Goal: Information Seeking & Learning: Check status

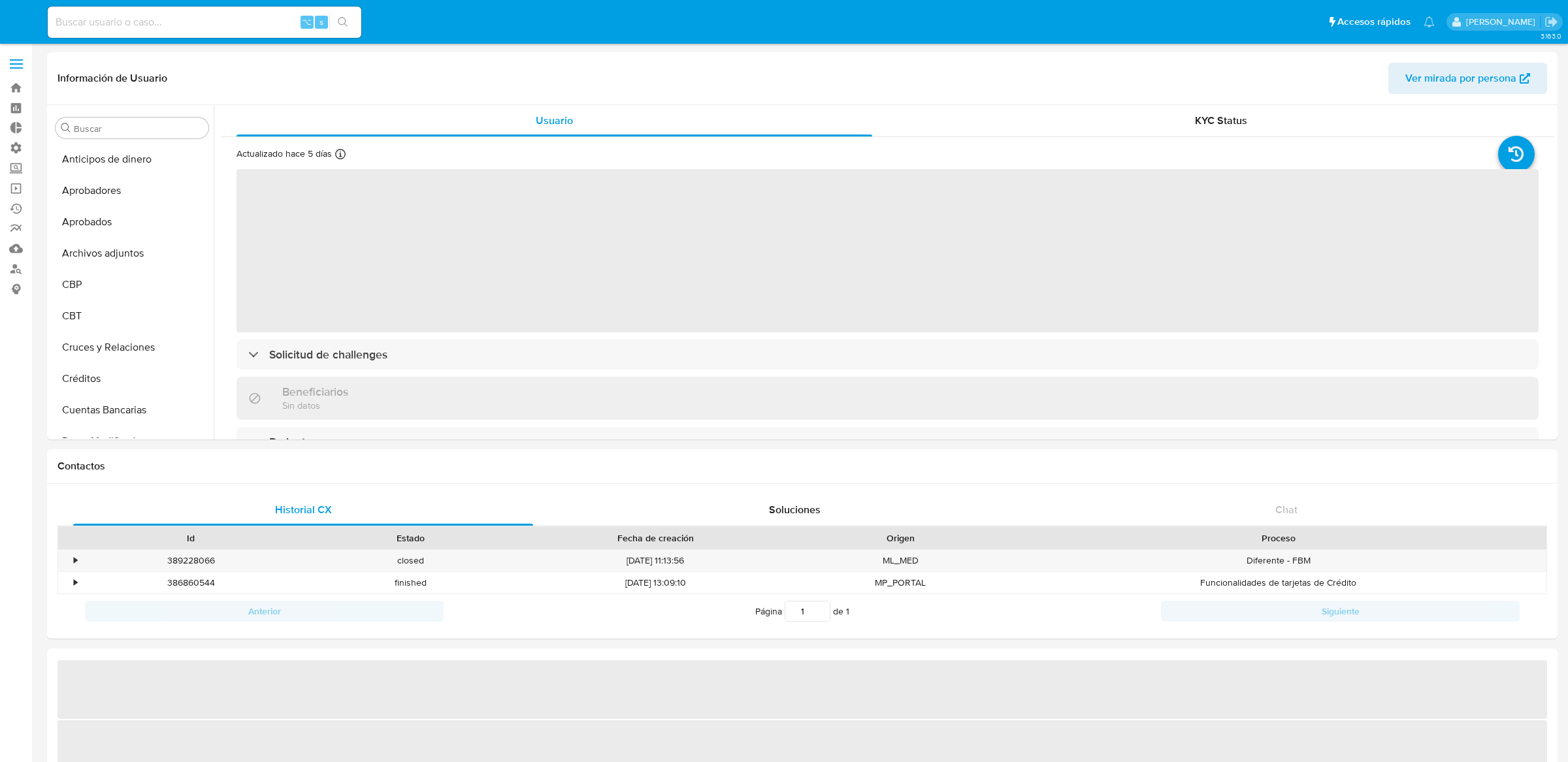
select select "10"
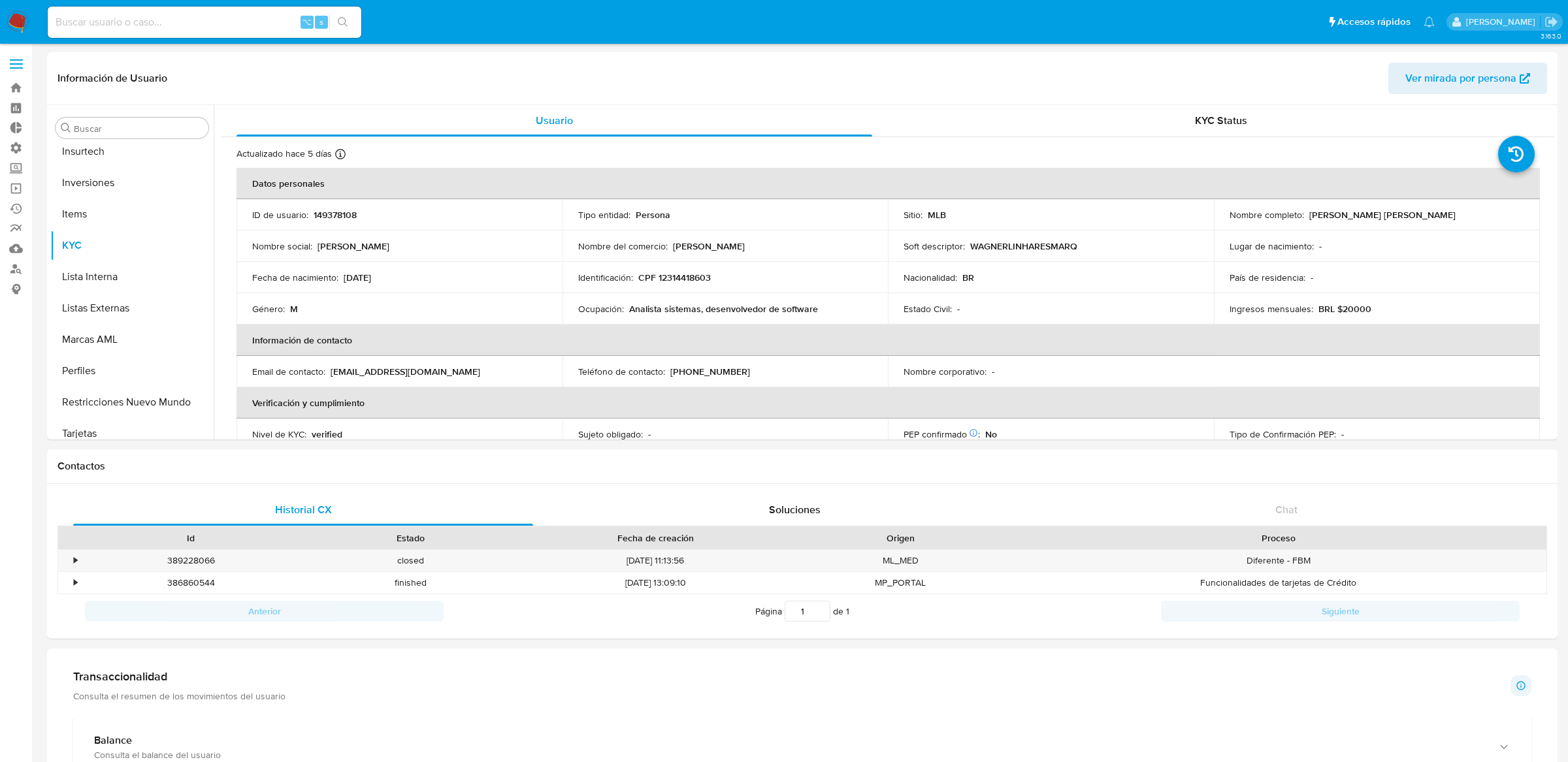
scroll to position [707, 0]
click at [192, 23] on input at bounding box center [204, 22] width 314 height 17
paste input "pF1ZIUGLkDLe8iBWGK2dmHE7"
type input "pF1ZIUGLkDLe8iBWGK2dmHE7"
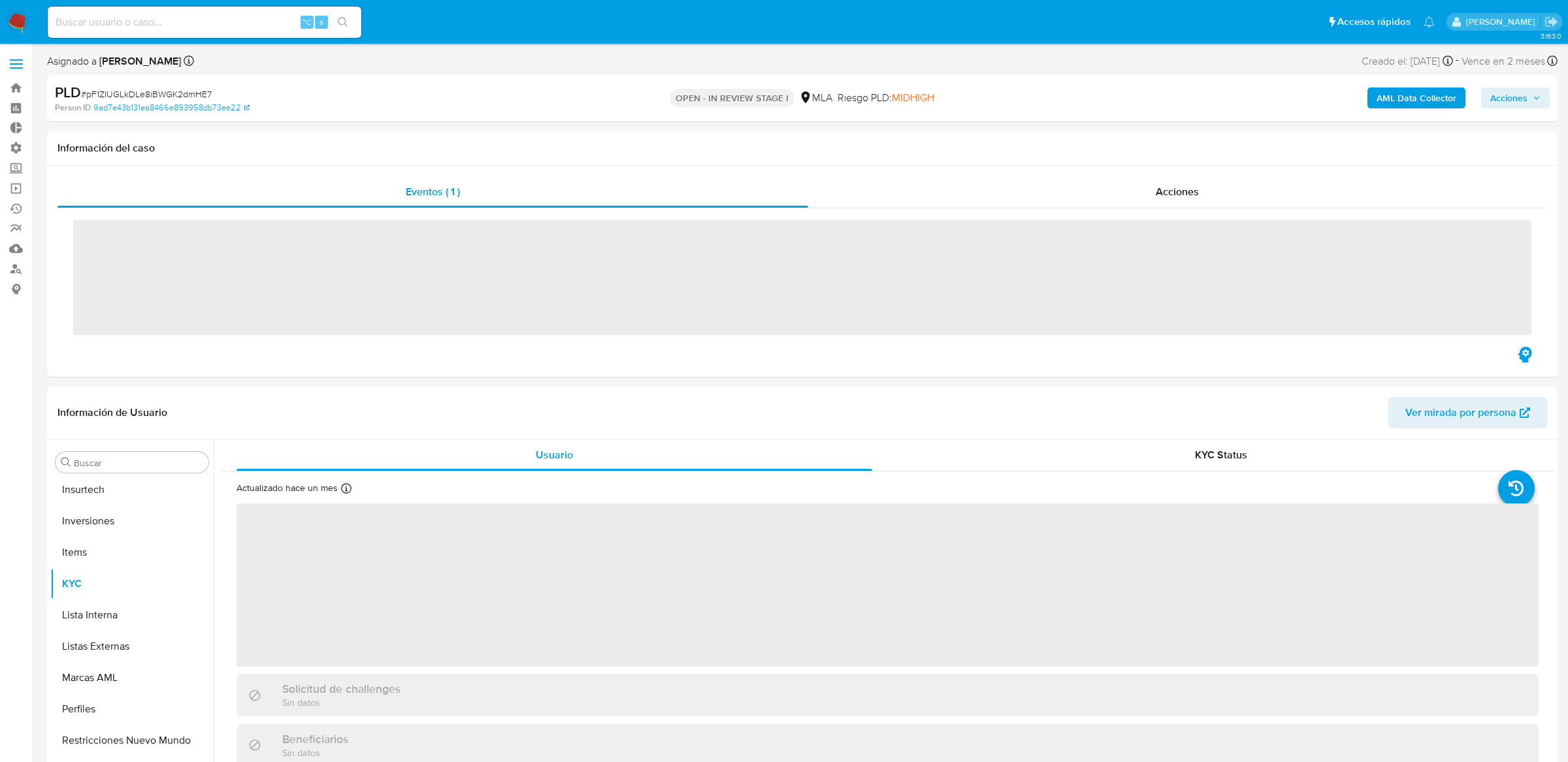
scroll to position [707, 0]
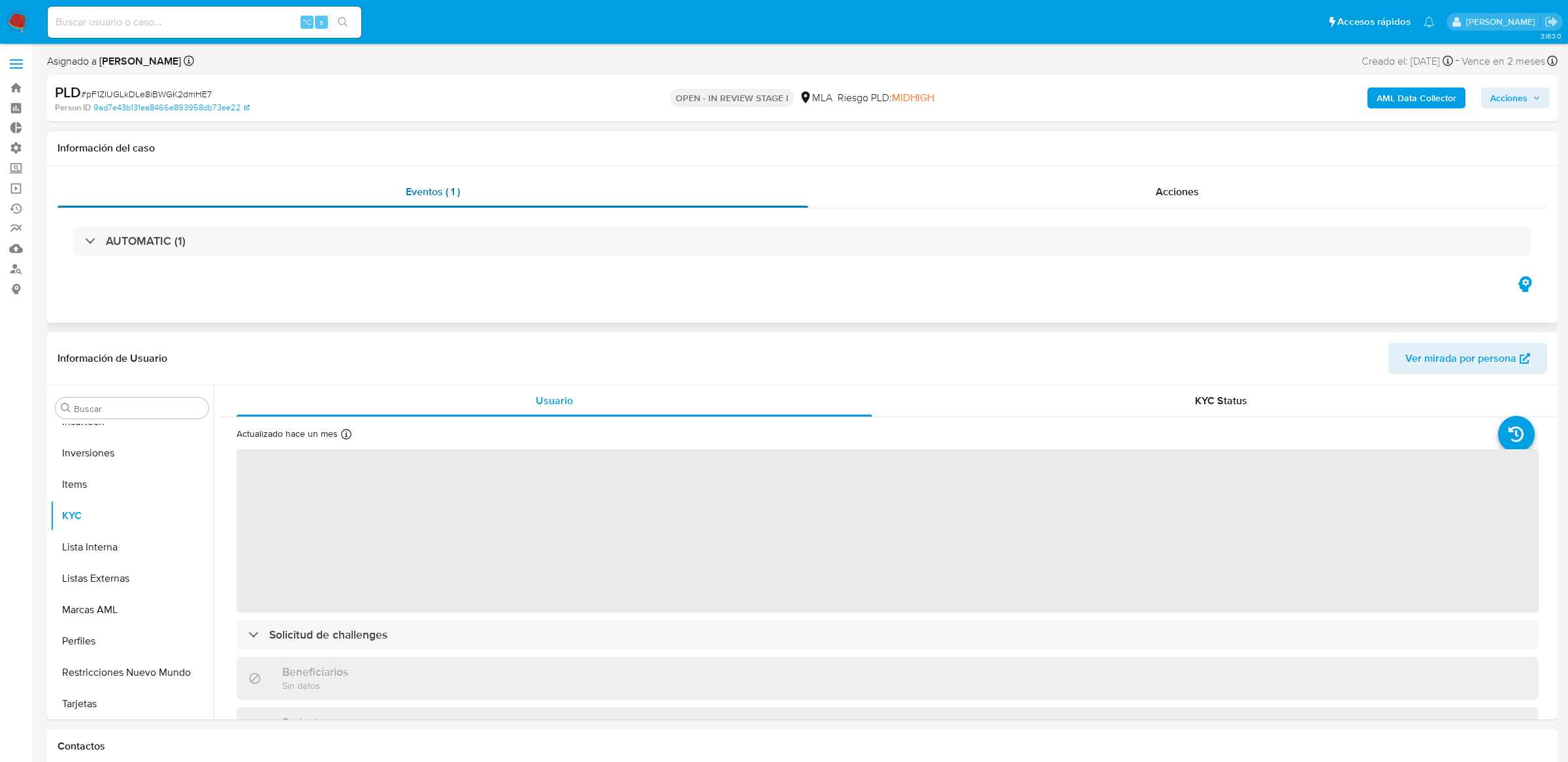
select select "10"
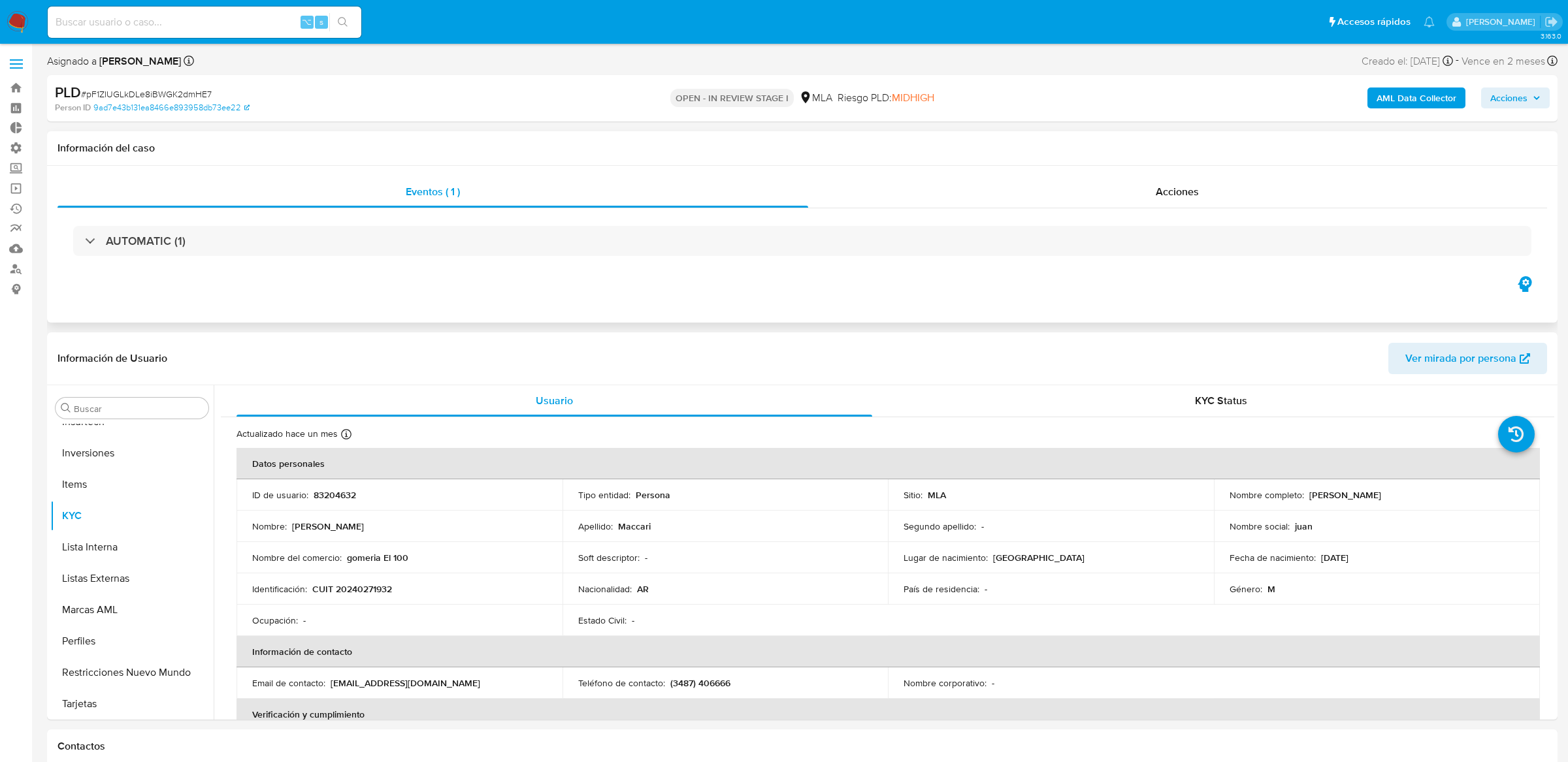
click at [918, 220] on div "AUTOMATIC (1)" at bounding box center [801, 240] width 1489 height 65
click at [927, 205] on div "Acciones" at bounding box center [1178, 192] width 739 height 32
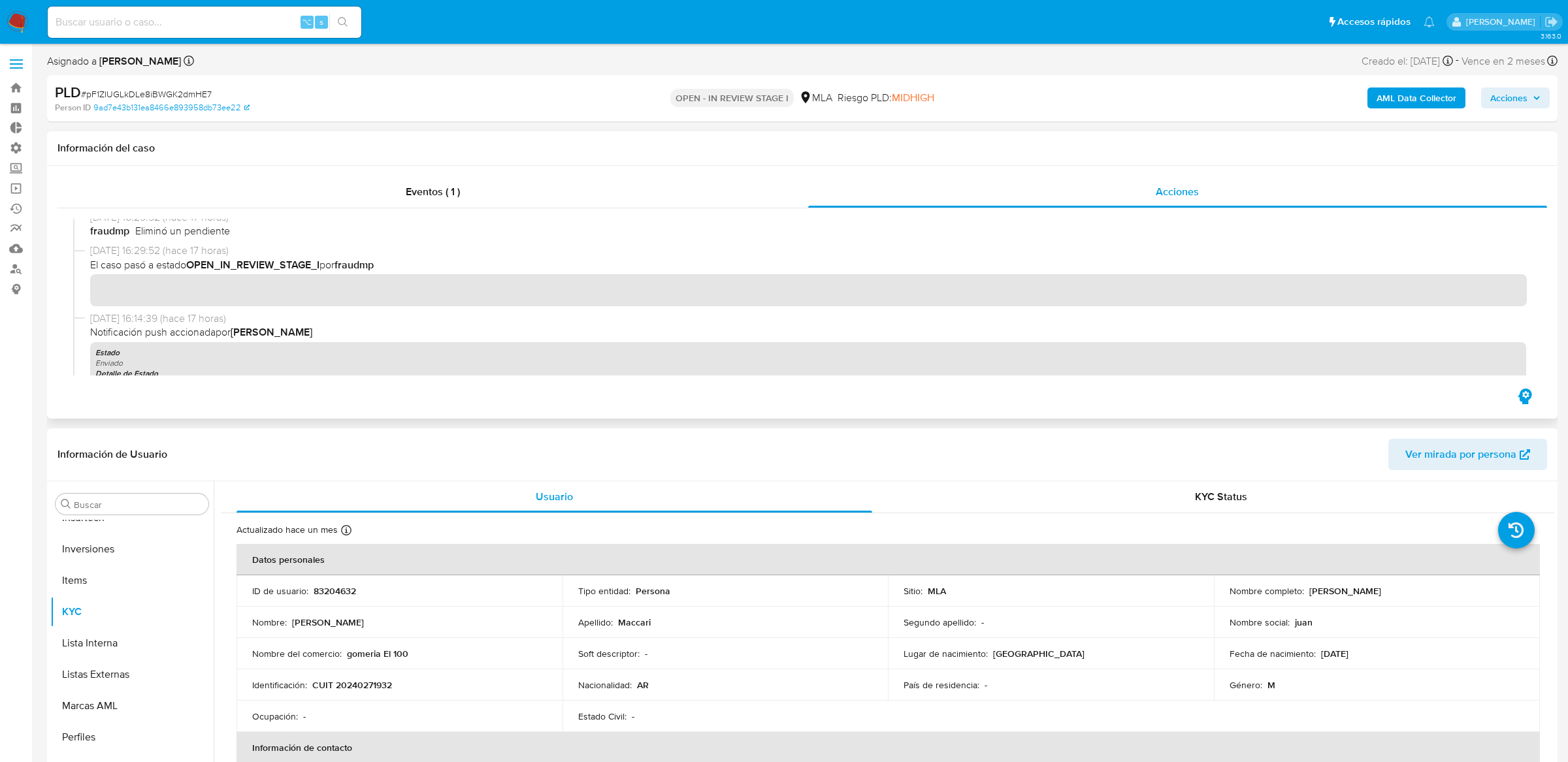
scroll to position [0, 0]
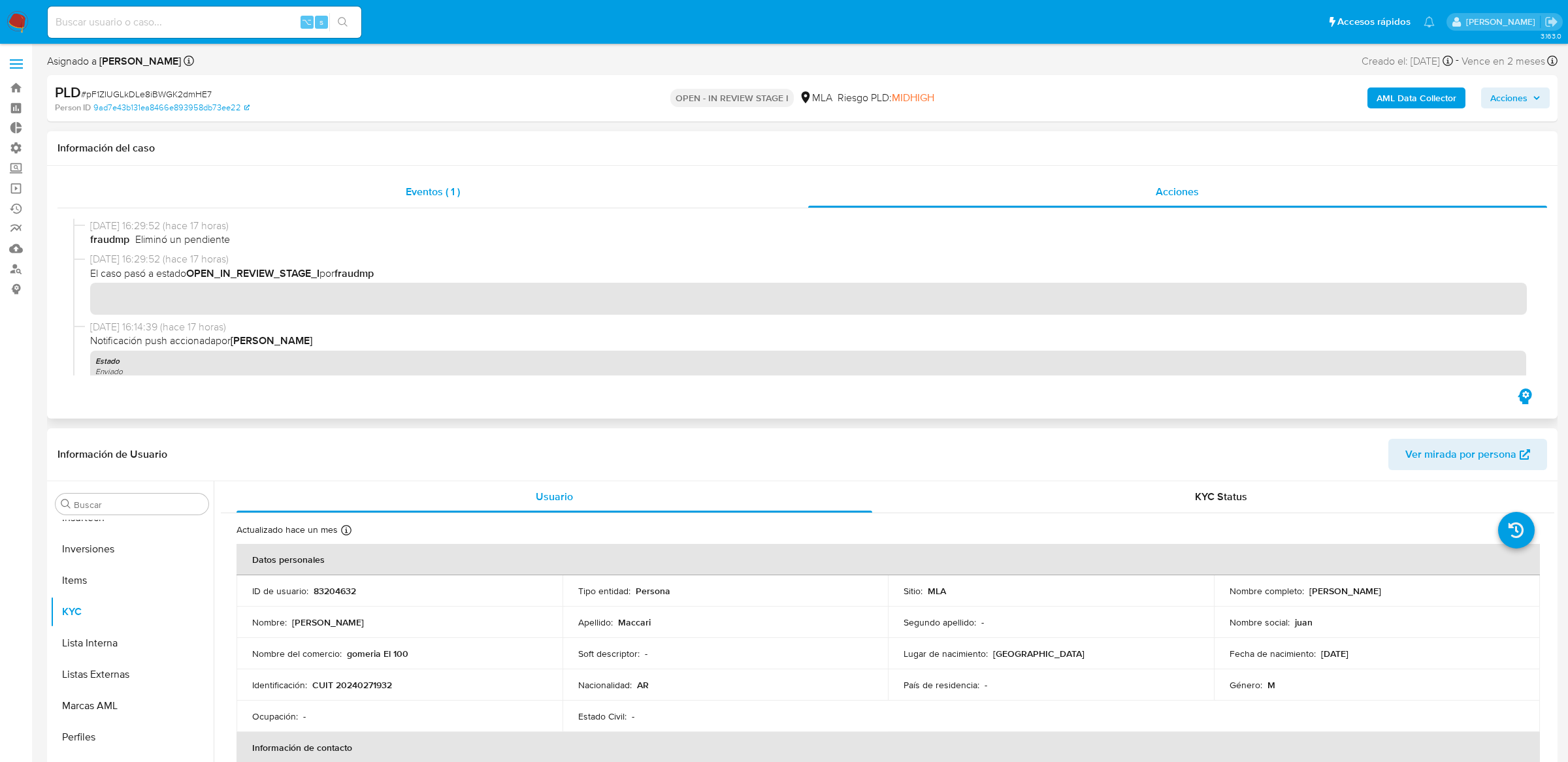
click at [680, 177] on div "Eventos ( 1 )" at bounding box center [433, 192] width 751 height 32
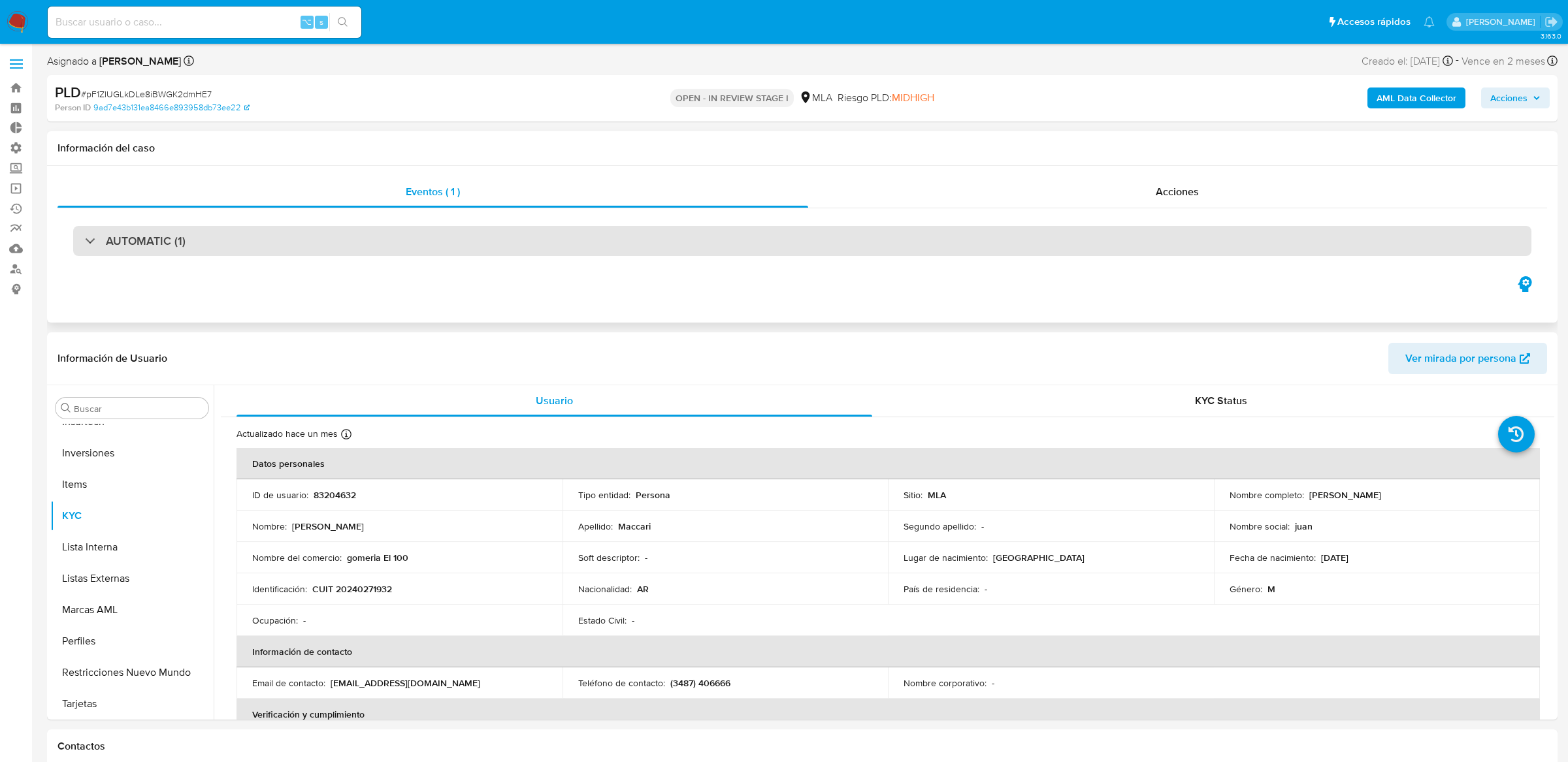
click at [707, 249] on div "AUTOMATIC (1)" at bounding box center [802, 241] width 1458 height 30
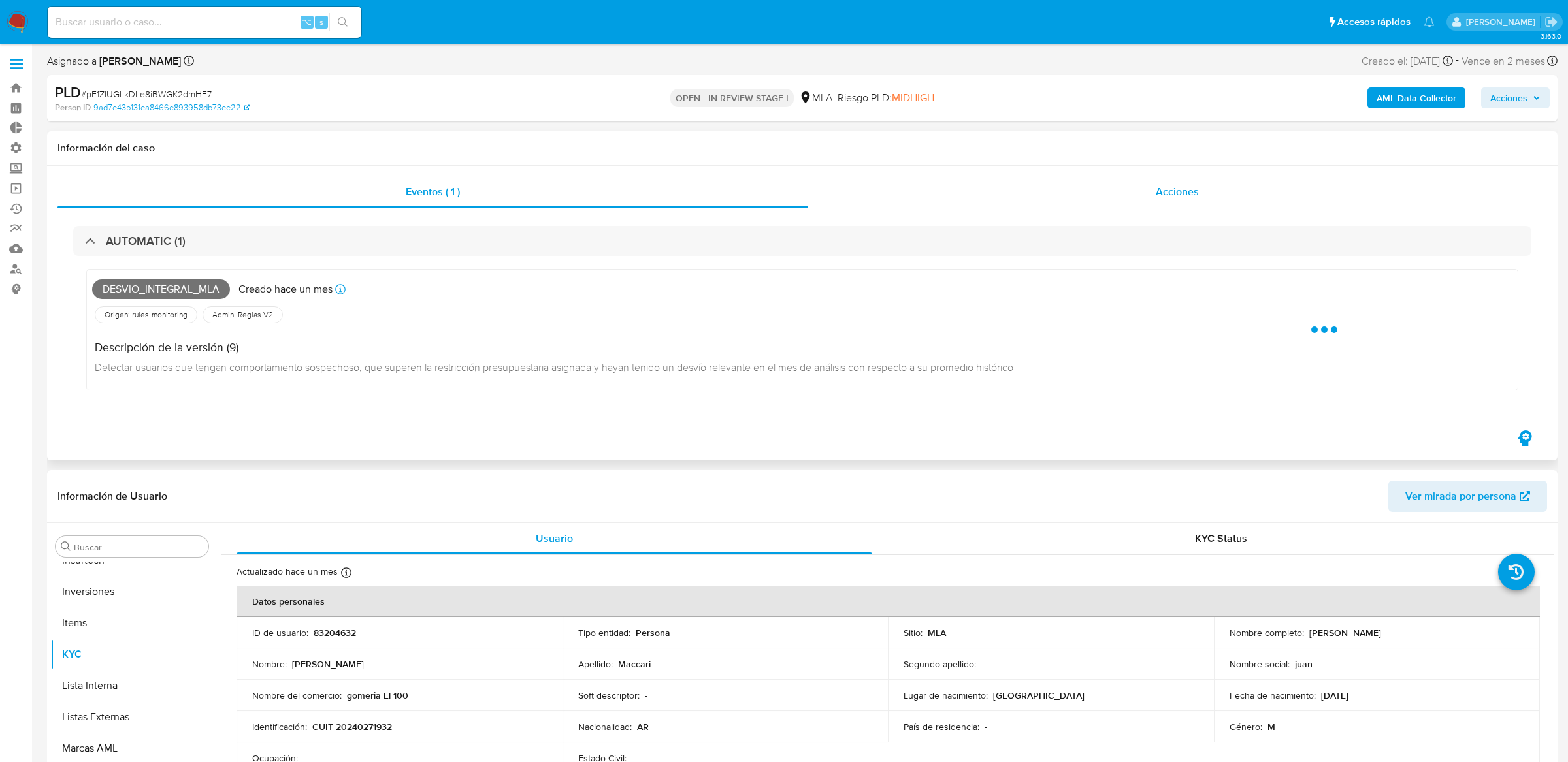
click at [904, 177] on div "Acciones" at bounding box center [1178, 192] width 739 height 32
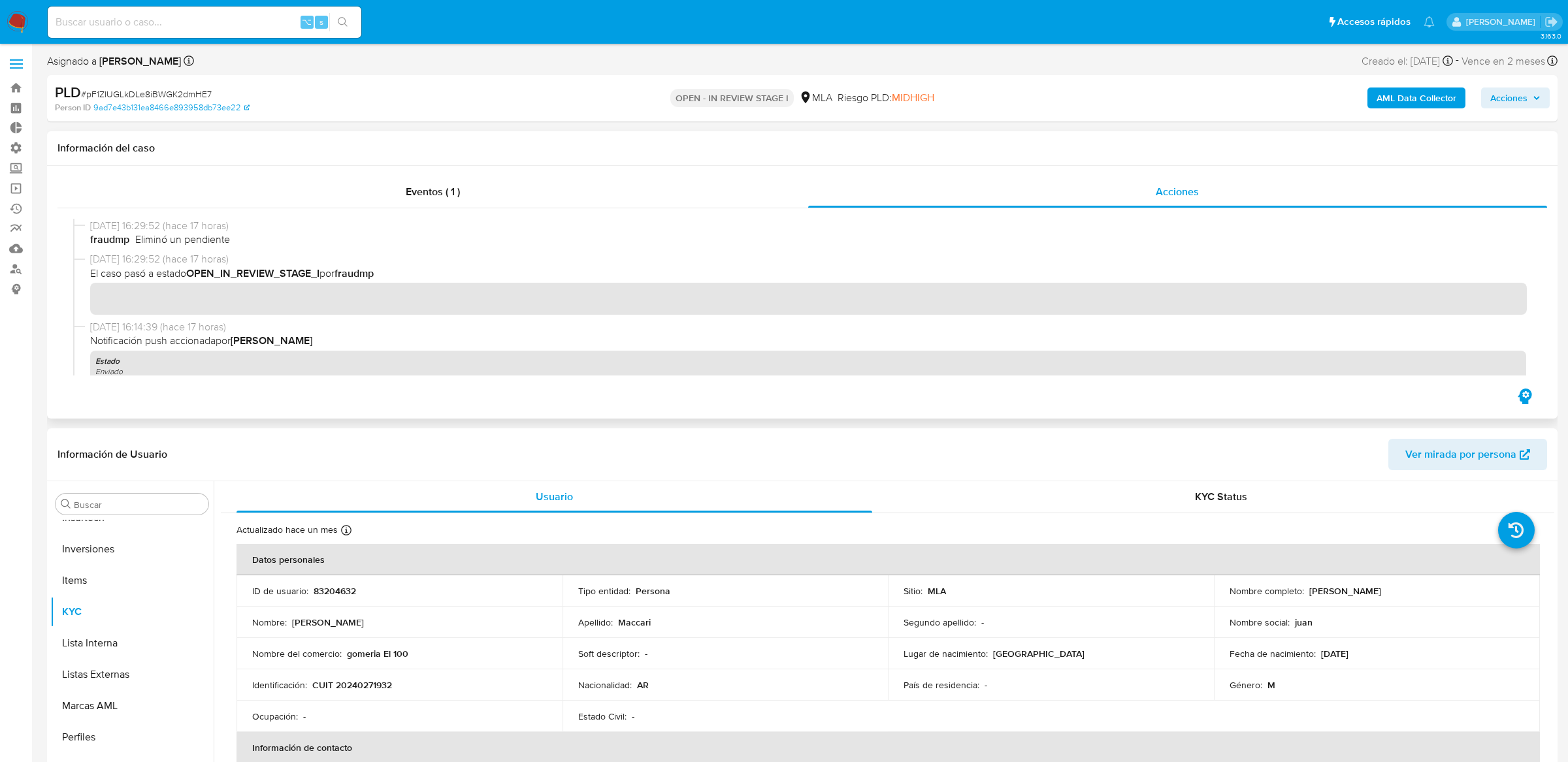
click at [1528, 401] on icon "button" at bounding box center [1524, 396] width 13 height 16
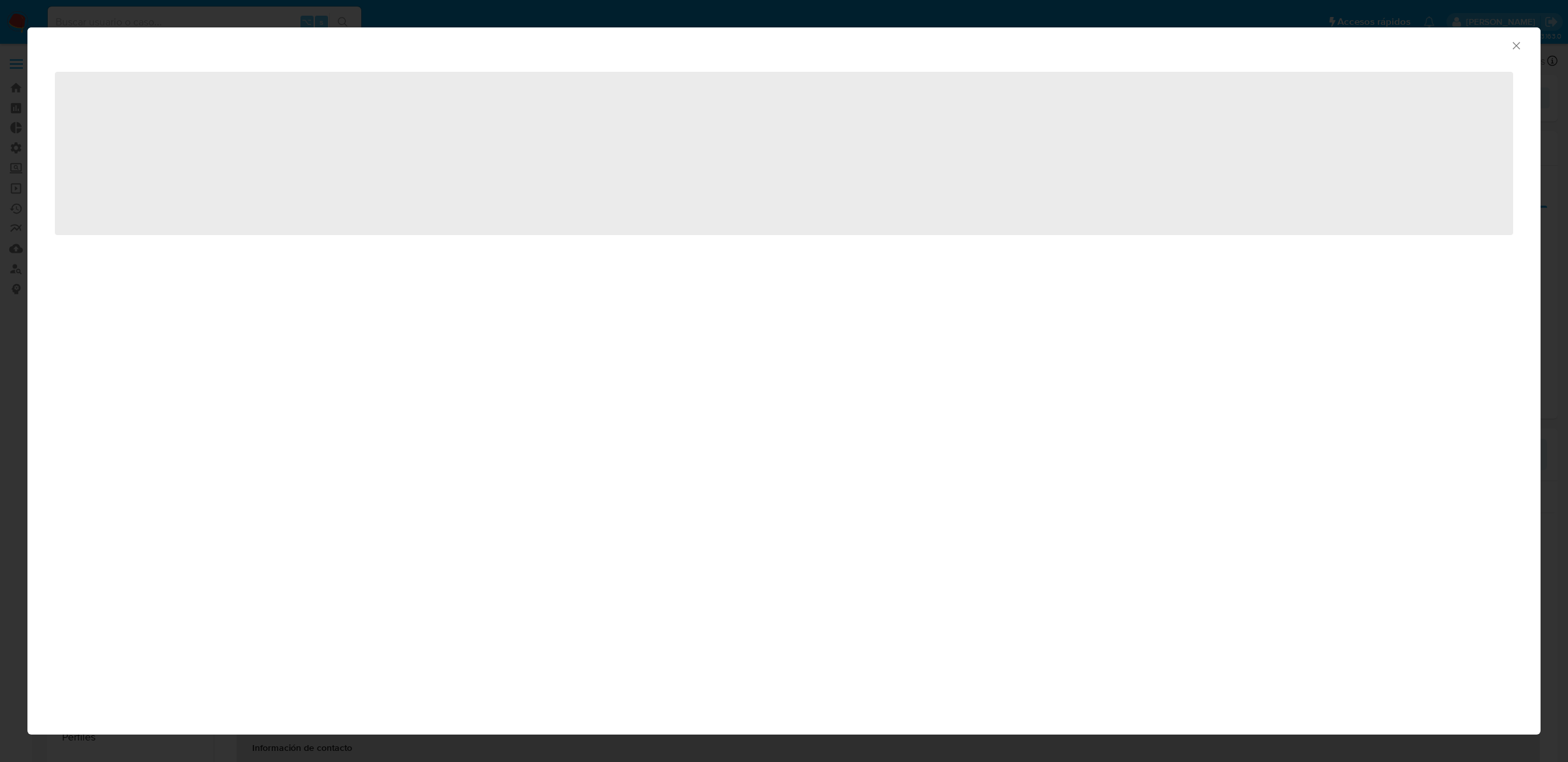
click at [1519, 42] on icon "Cerrar ventana" at bounding box center [1516, 45] width 7 height 7
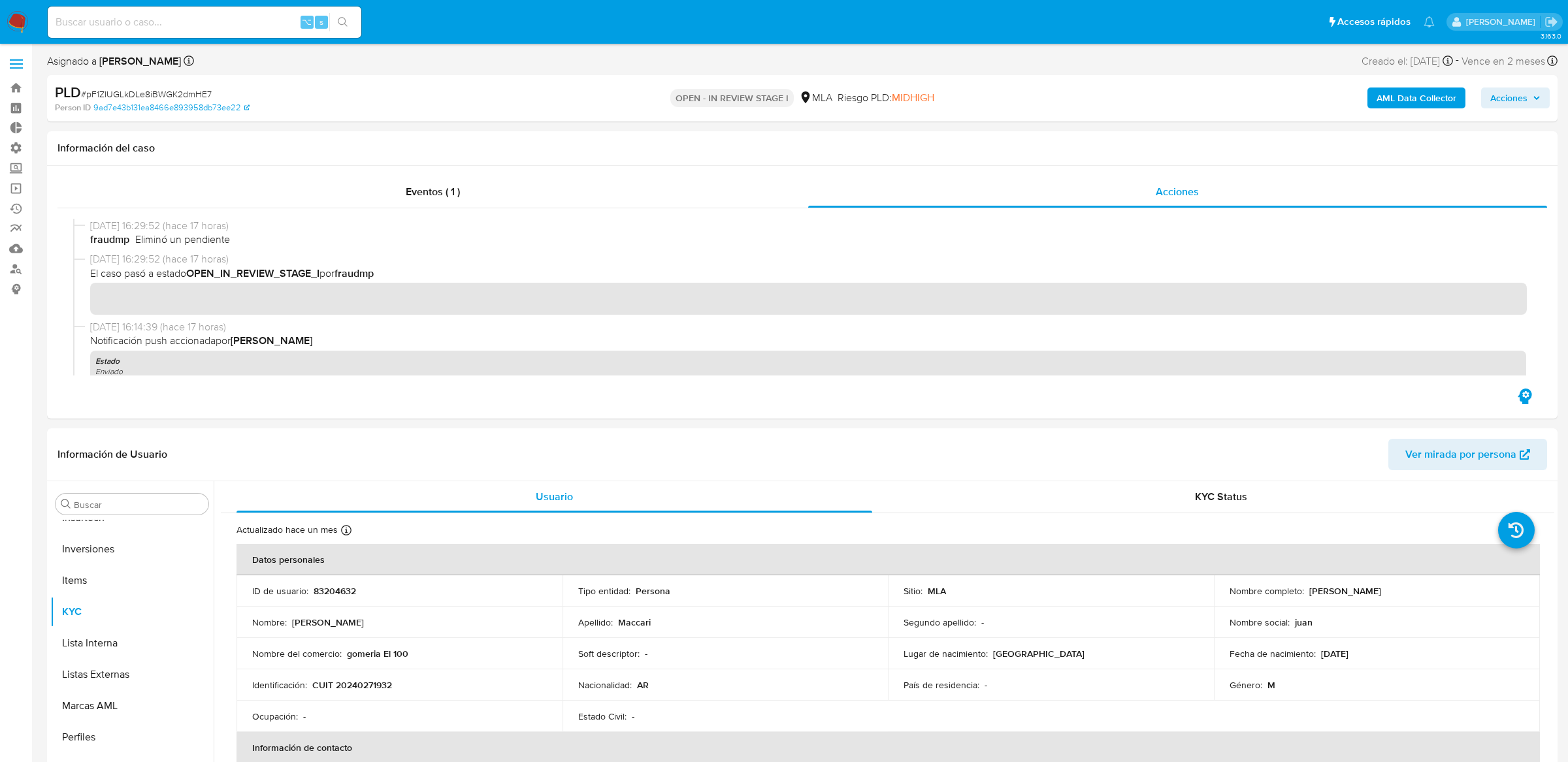
click at [1498, 99] on span "Acciones" at bounding box center [1508, 97] width 37 height 21
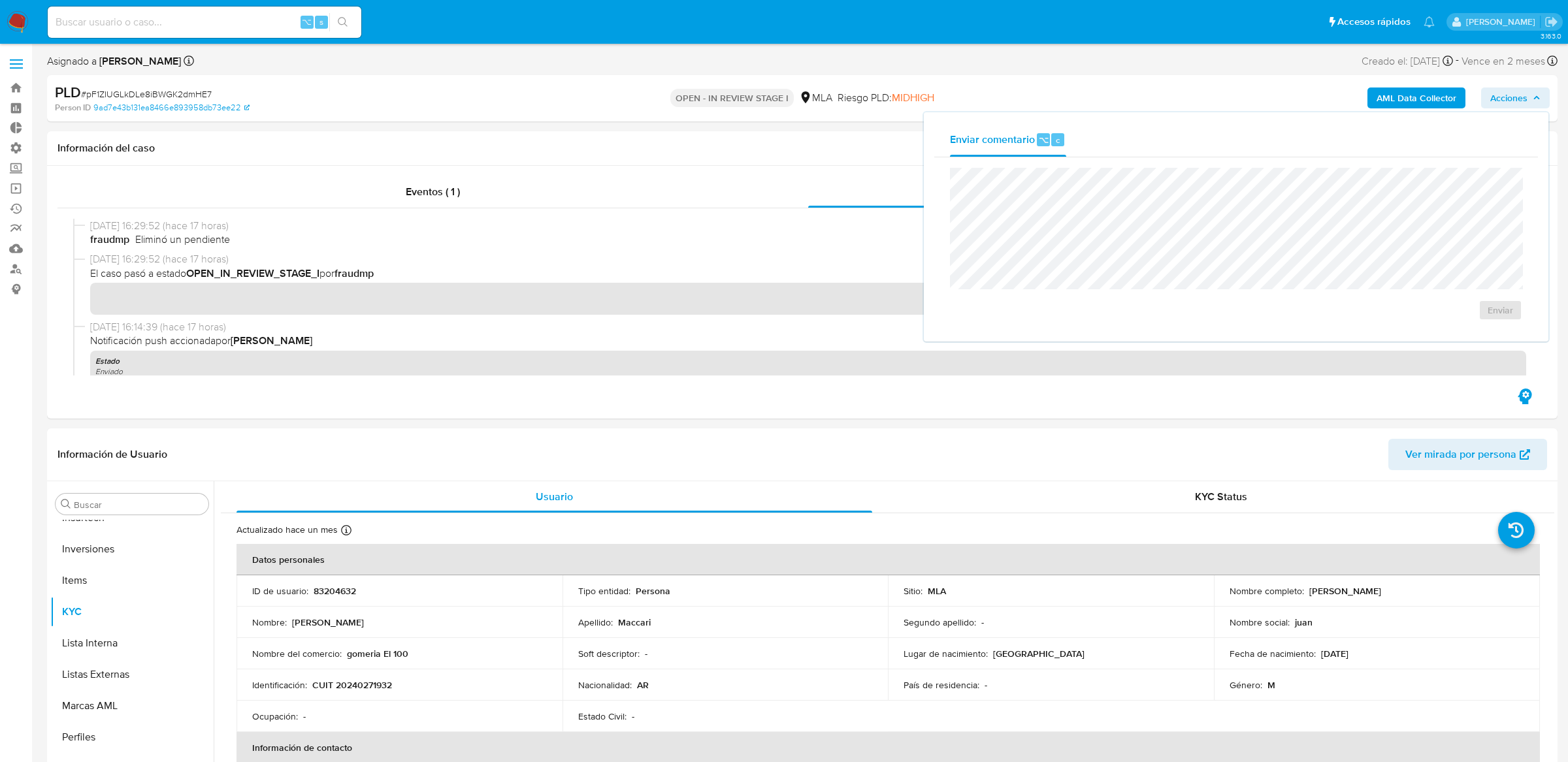
click at [1498, 99] on span "Acciones" at bounding box center [1508, 97] width 37 height 21
